Goal: Task Accomplishment & Management: Use online tool/utility

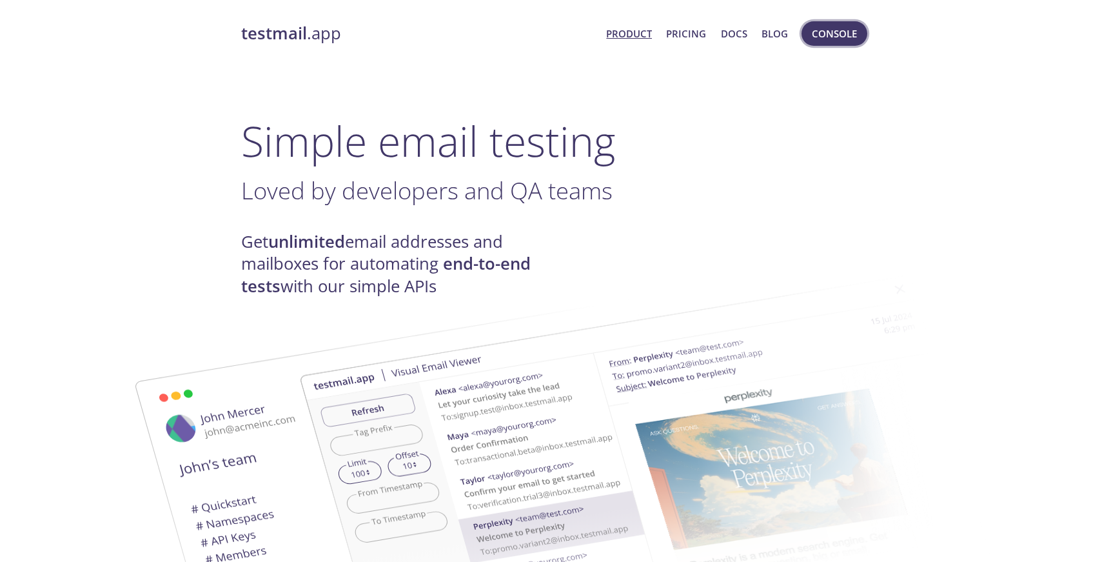
click at [839, 36] on span "Console" at bounding box center [834, 33] width 45 height 17
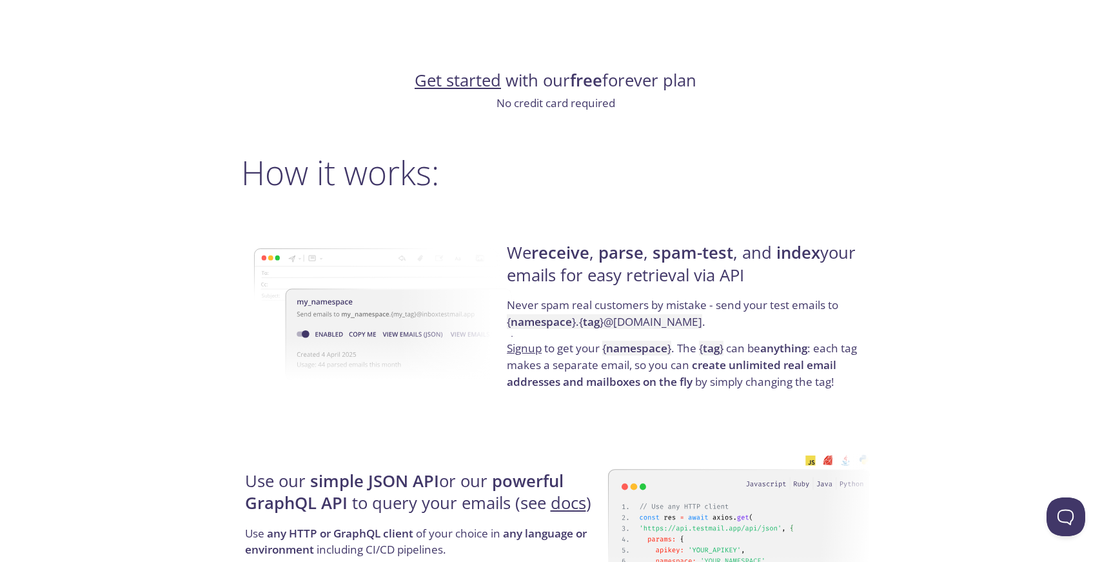
scroll to position [1455, 0]
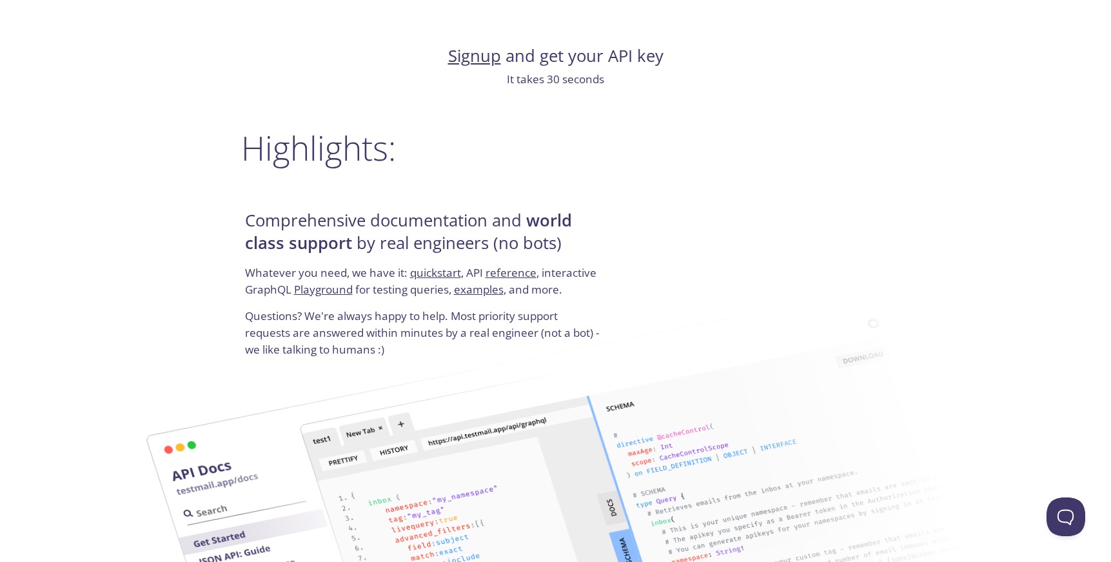
click at [466, 58] on link "Signup" at bounding box center [474, 56] width 53 height 23
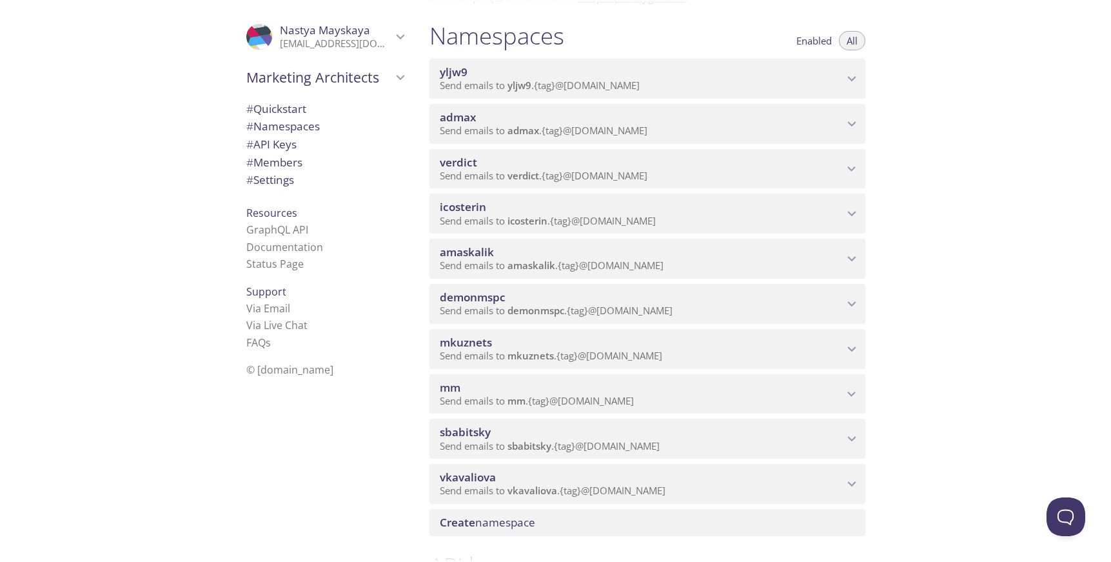
scroll to position [154, 0]
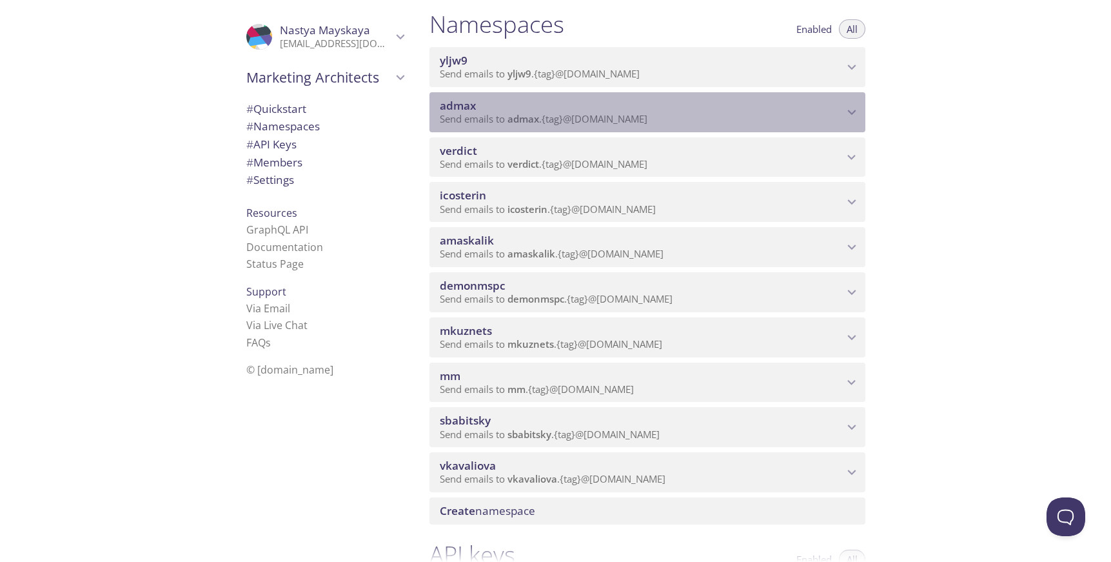
click at [509, 97] on div "admax Send emails to admax . {tag} @inbox.testmail.app" at bounding box center [648, 112] width 436 height 40
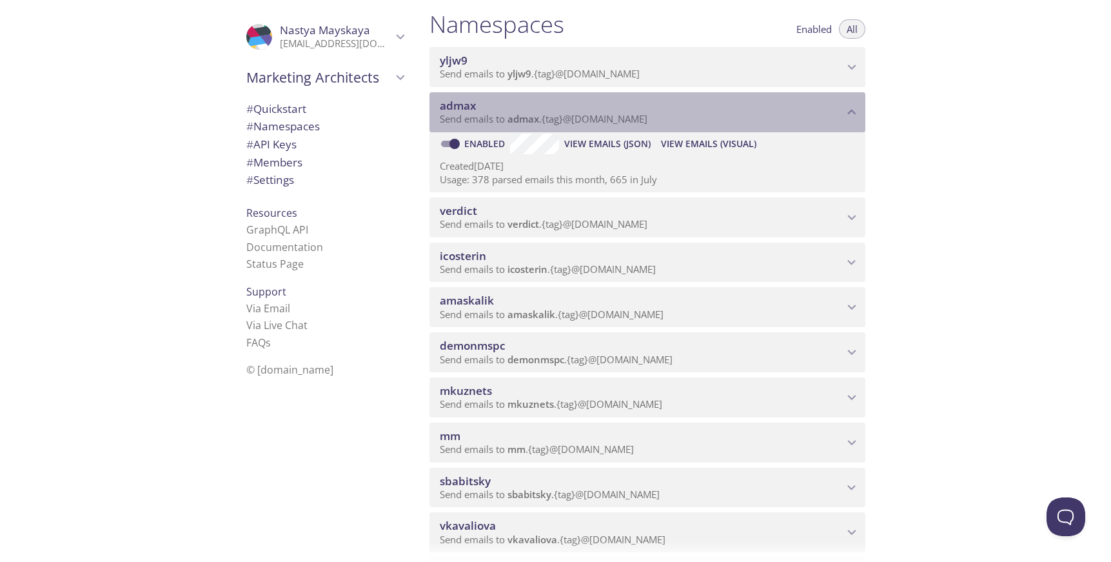
drag, startPoint x: 663, startPoint y: 121, endPoint x: 520, endPoint y: 121, distance: 142.6
click at [520, 121] on p "Send emails to admax . {tag} @inbox.testmail.app" at bounding box center [642, 119] width 404 height 13
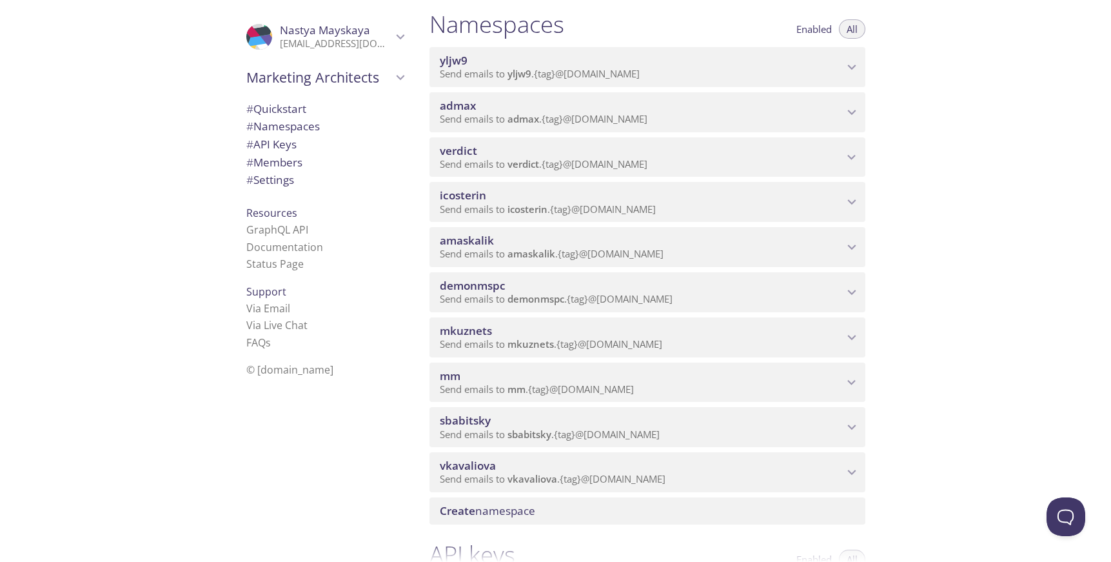
click at [537, 110] on span "admax" at bounding box center [642, 106] width 404 height 14
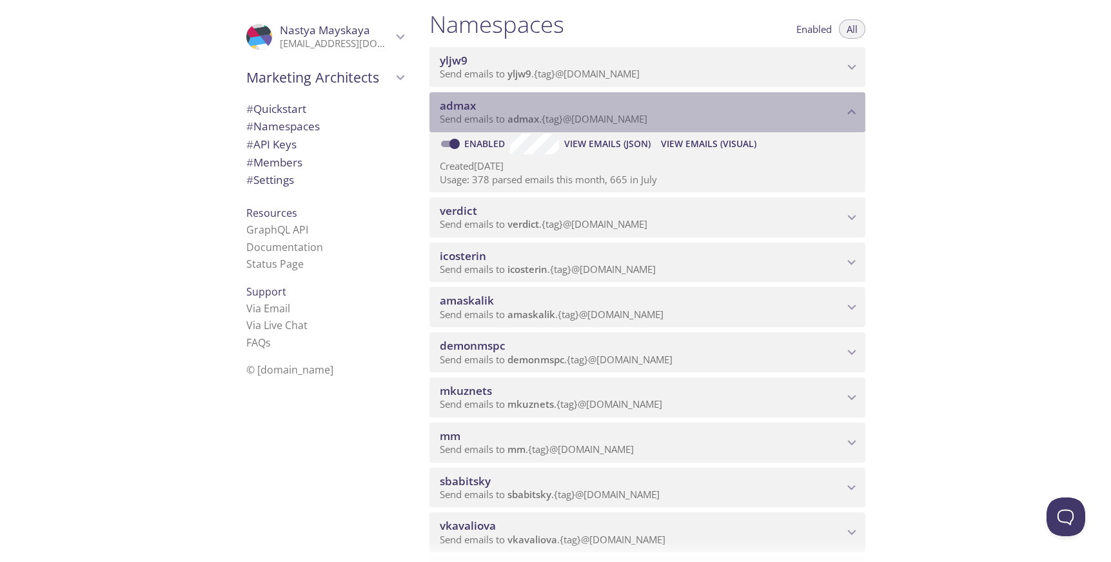
drag, startPoint x: 510, startPoint y: 121, endPoint x: 588, endPoint y: 120, distance: 78.1
click at [588, 120] on span "Send emails to admax . {tag} @inbox.testmail.app" at bounding box center [544, 118] width 208 height 13
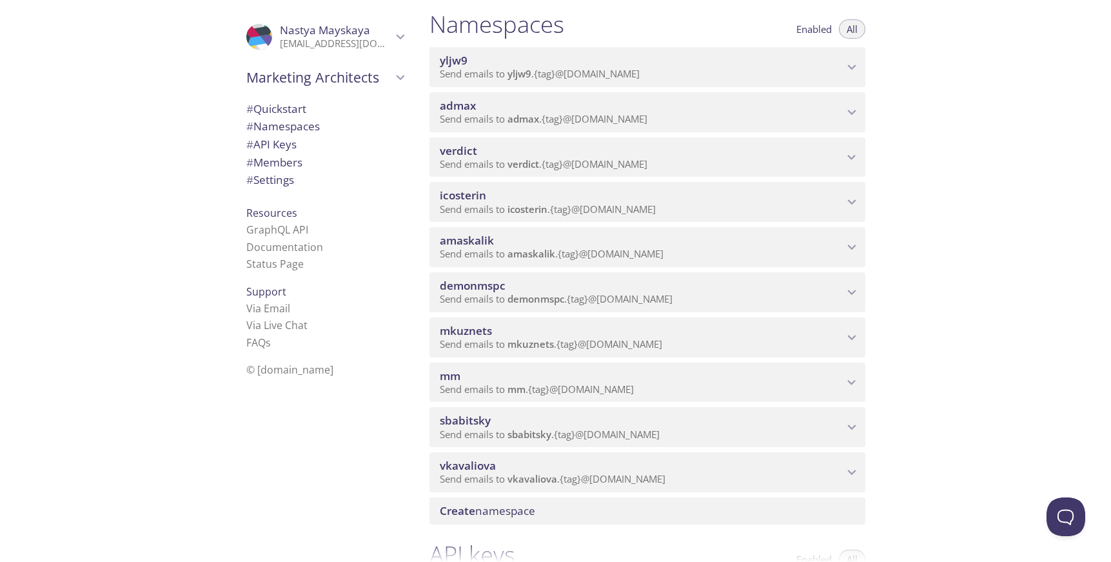
click at [588, 120] on span "Send emails to admax . {tag} @inbox.testmail.app" at bounding box center [544, 118] width 208 height 13
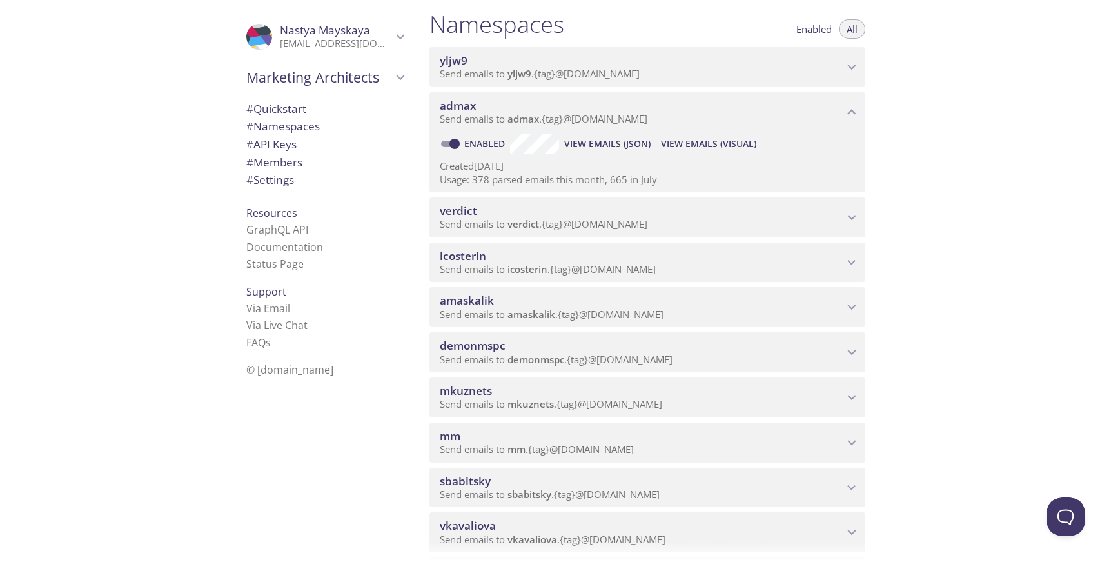
click at [589, 110] on span "admax" at bounding box center [642, 106] width 404 height 14
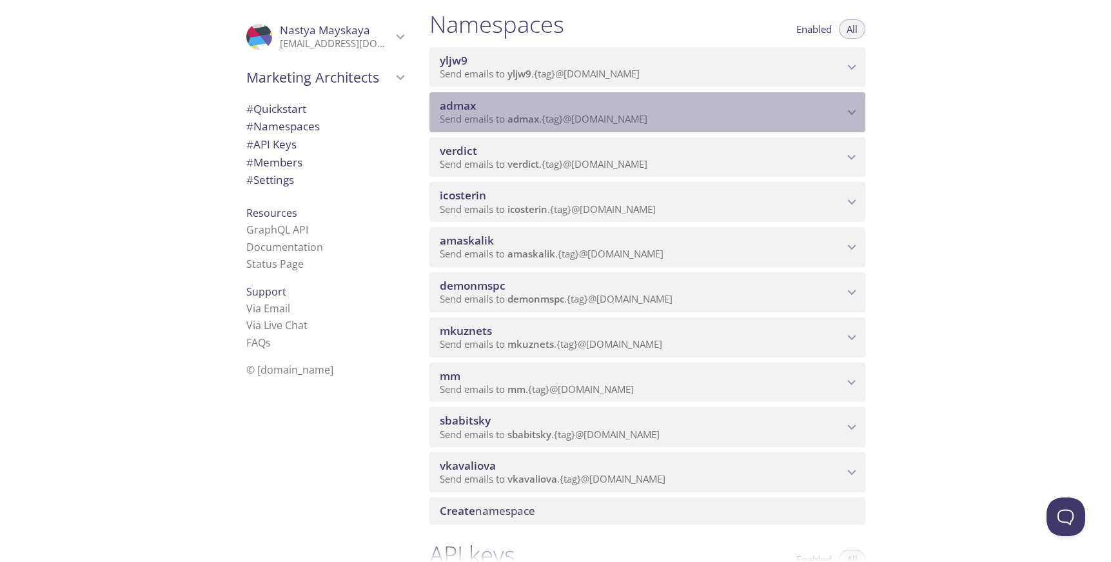
click at [648, 115] on span "Send emails to admax . {tag} @inbox.testmail.app" at bounding box center [544, 118] width 208 height 13
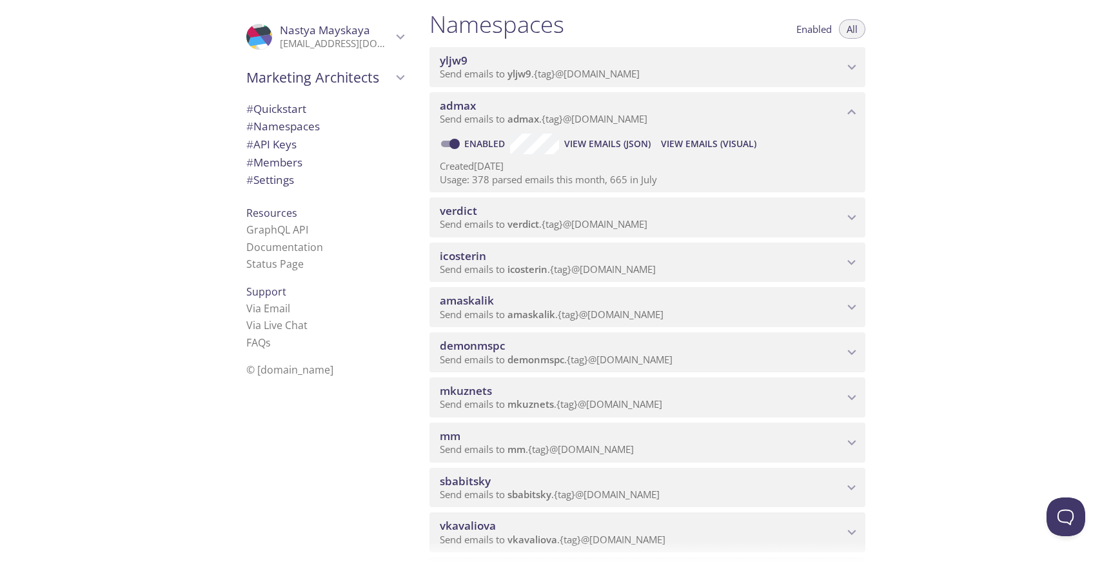
click at [672, 168] on p "Created 16 Apr 2025" at bounding box center [647, 166] width 415 height 14
click at [675, 142] on span "View Emails (Visual)" at bounding box center [708, 143] width 95 height 15
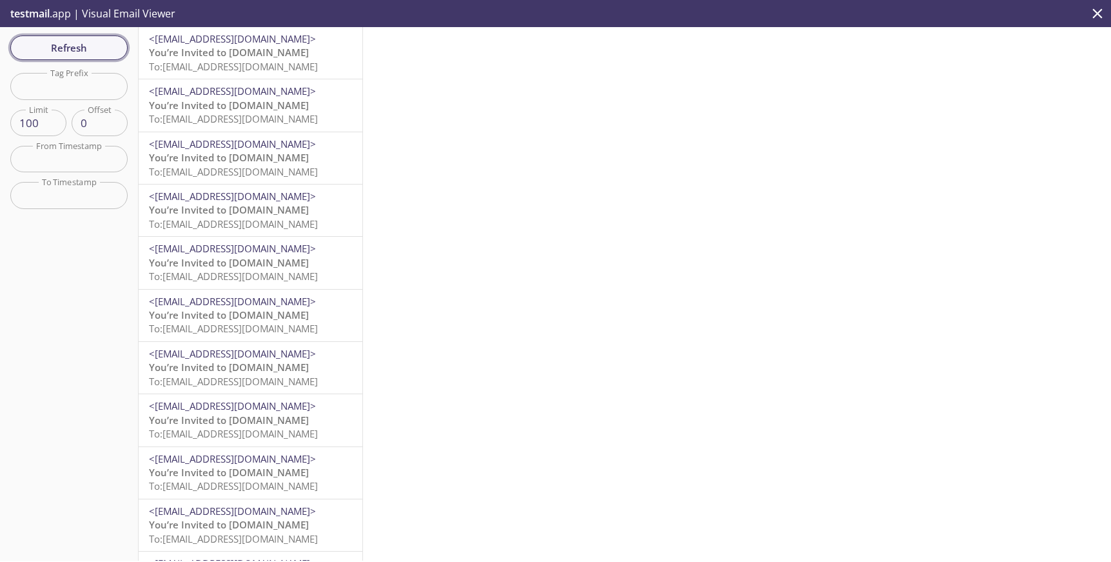
click at [91, 57] on button "Refresh" at bounding box center [68, 47] width 117 height 25
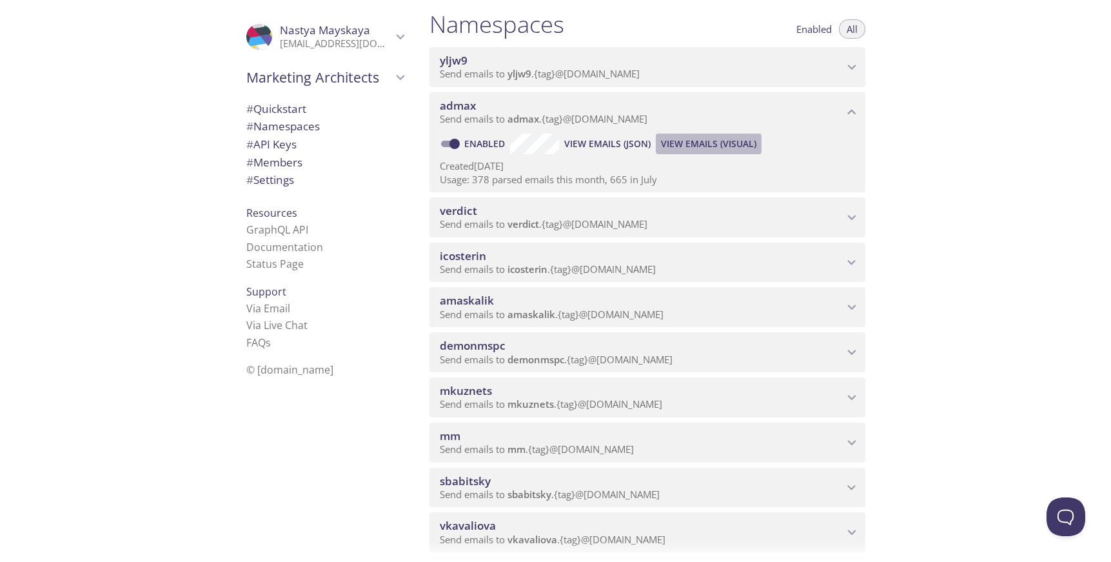
click at [690, 143] on span "View Emails (Visual)" at bounding box center [708, 143] width 95 height 15
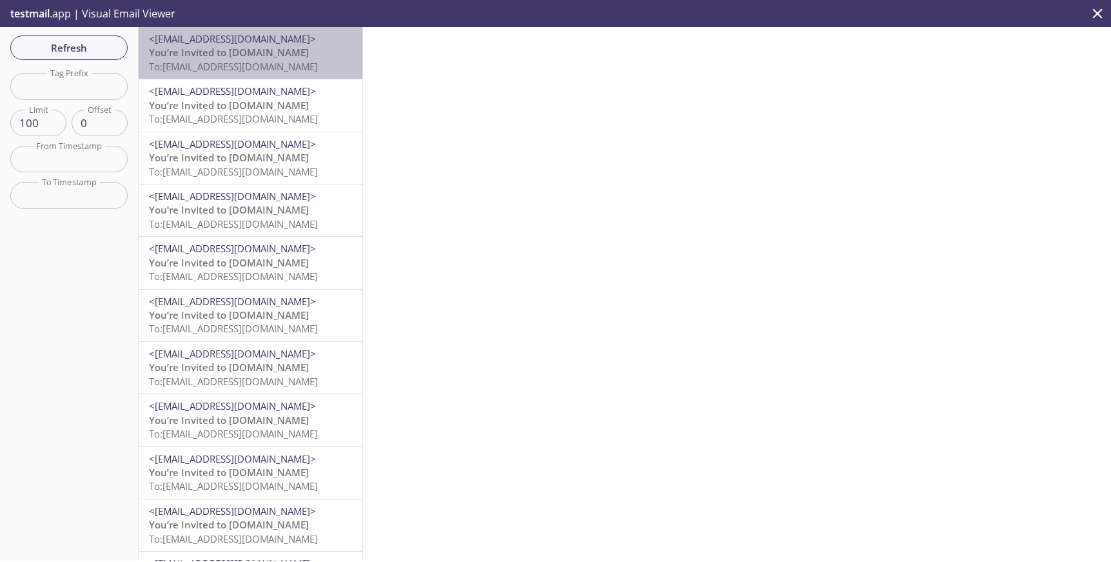
click at [269, 53] on span "You’re Invited to HearYa.tv" at bounding box center [229, 52] width 160 height 13
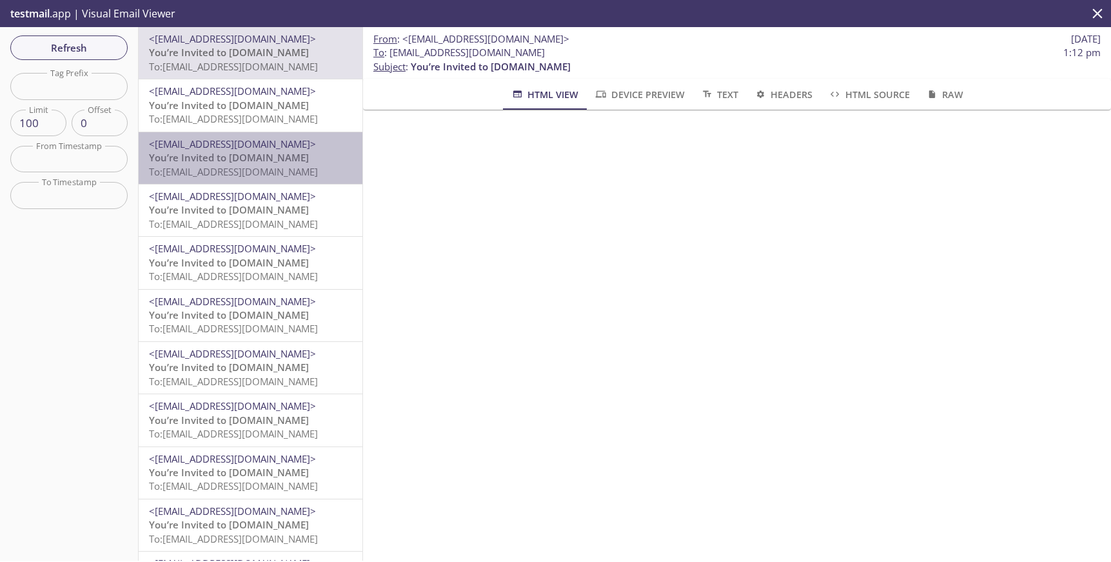
click at [230, 148] on span "<support@qa.hearya.tv>" at bounding box center [232, 143] width 167 height 13
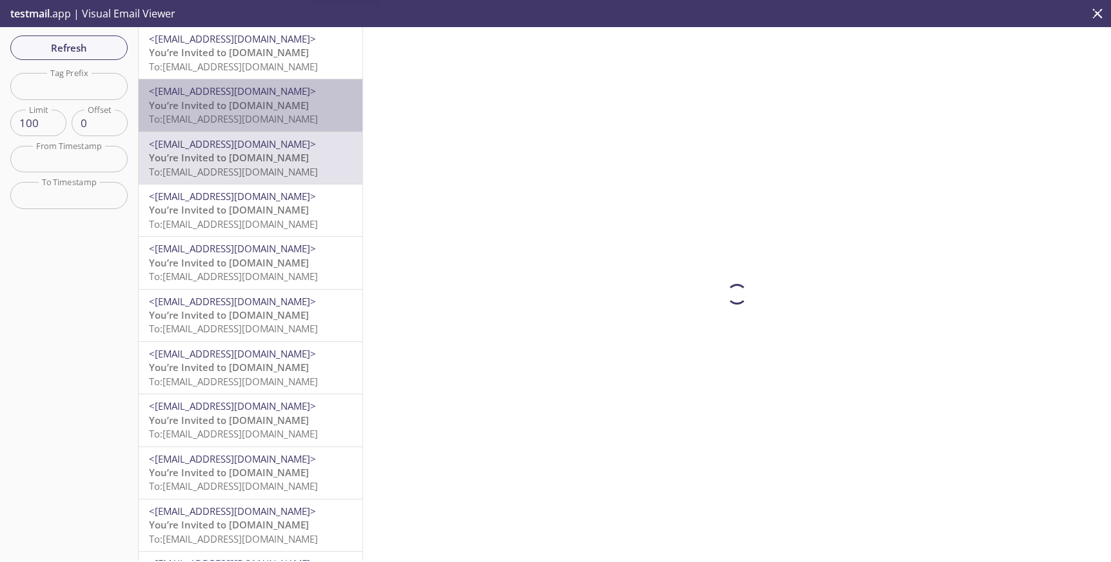
click at [223, 108] on span "You’re Invited to HearYa.tv" at bounding box center [229, 105] width 160 height 13
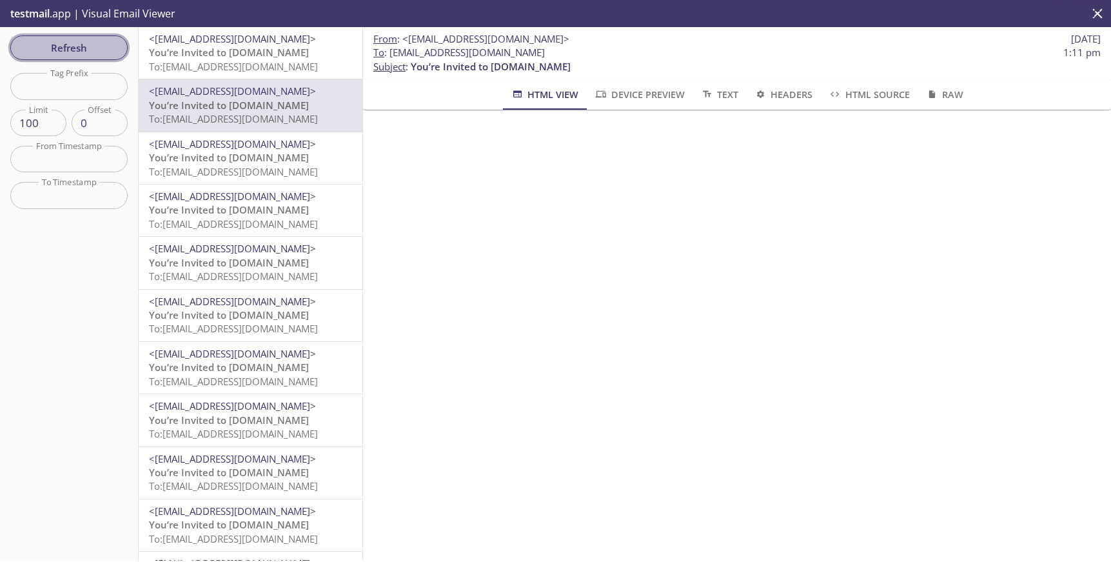
click at [90, 52] on span "Refresh" at bounding box center [69, 47] width 97 height 17
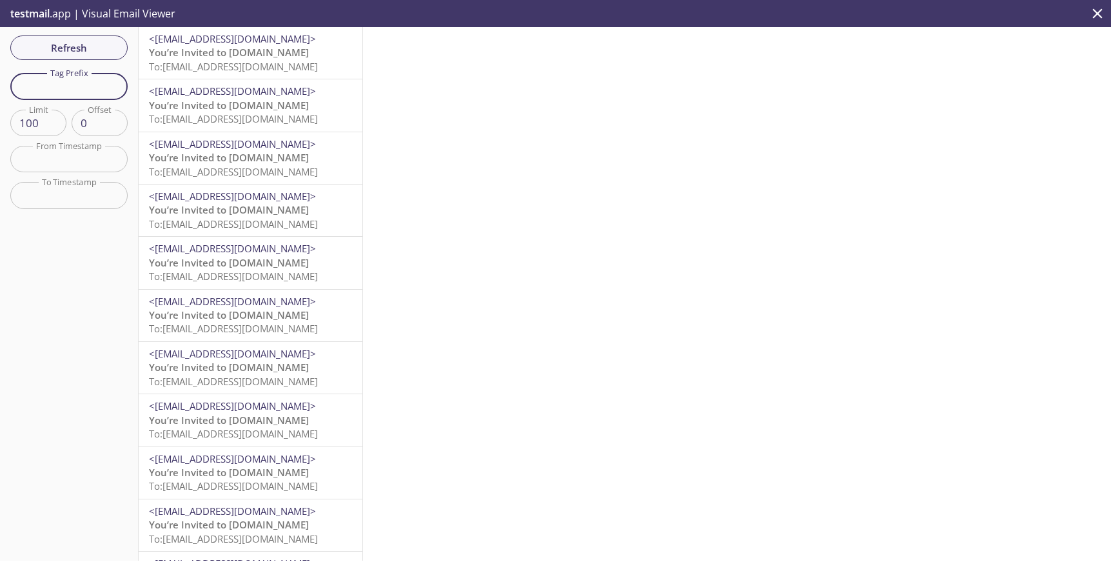
click at [75, 88] on input "text" at bounding box center [68, 86] width 117 height 26
type input "nastyamay"
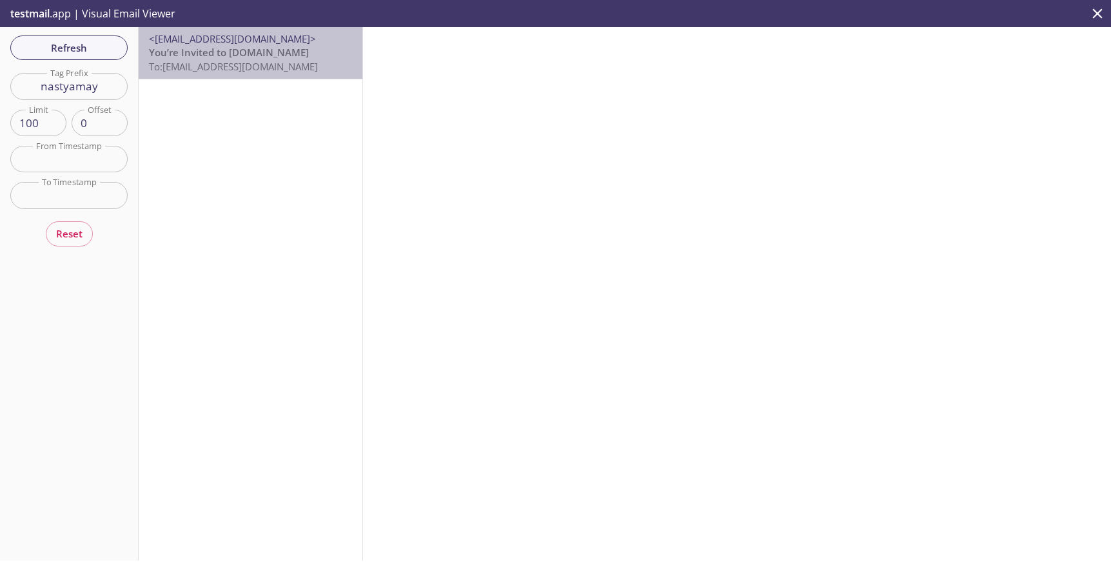
click at [228, 50] on span "You’re Invited to HearYa.tv" at bounding box center [229, 52] width 160 height 13
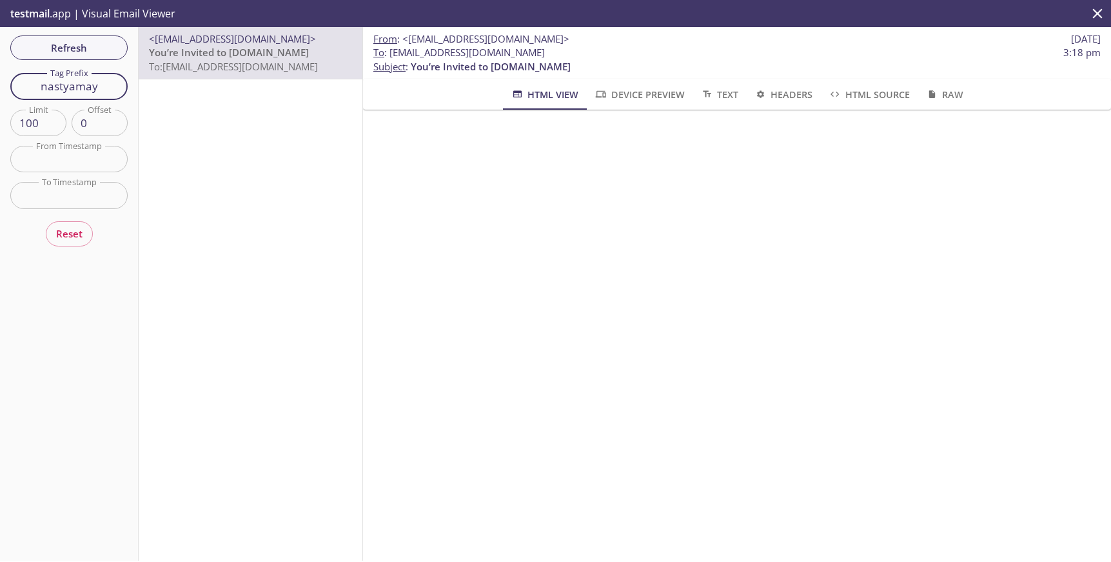
drag, startPoint x: 110, startPoint y: 88, endPoint x: 6, endPoint y: 90, distance: 103.9
click at [6, 90] on div "Refresh Filters Tag Prefix nastyamay Tag Prefix Limit 100 Limit Offset 0 Offset…" at bounding box center [69, 293] width 139 height 533
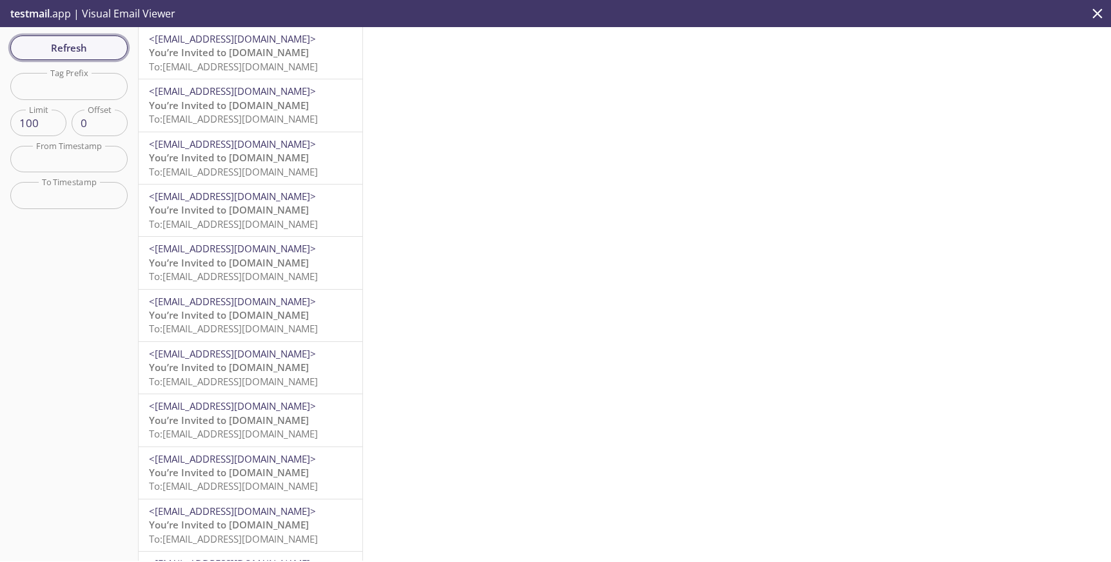
click at [84, 50] on span "Refresh" at bounding box center [69, 47] width 97 height 17
click at [37, 12] on span "testmail" at bounding box center [29, 13] width 39 height 14
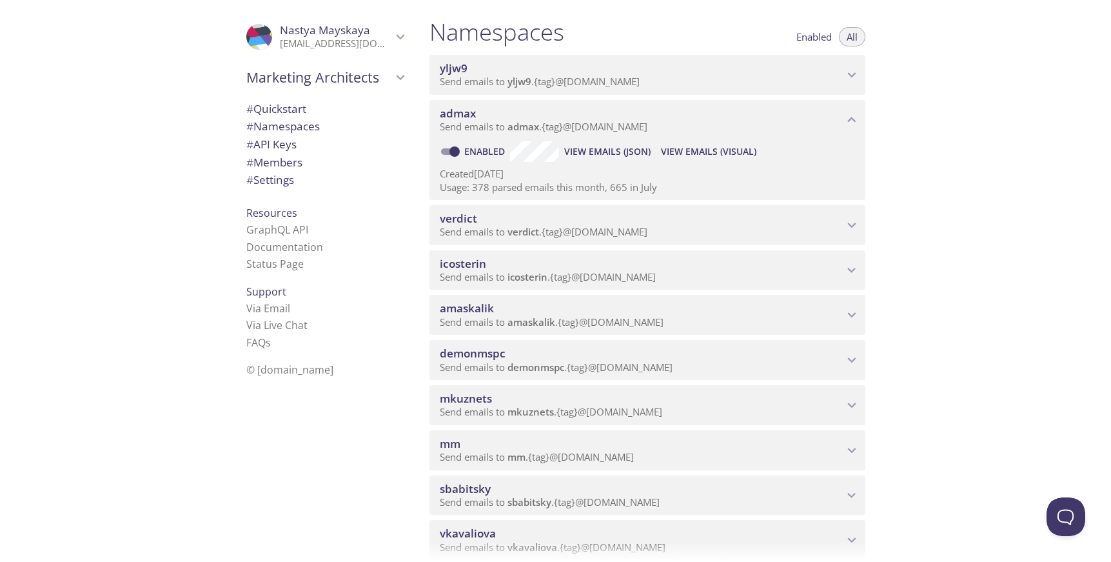
scroll to position [145, 0]
click at [704, 146] on span "View Emails (Visual)" at bounding box center [708, 151] width 95 height 15
